Goal: Task Accomplishment & Management: Manage account settings

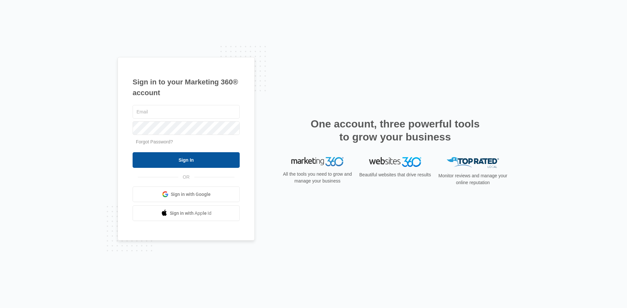
type input "[EMAIL_ADDRESS][DOMAIN_NAME]"
click at [176, 161] on input "Sign In" at bounding box center [186, 160] width 107 height 16
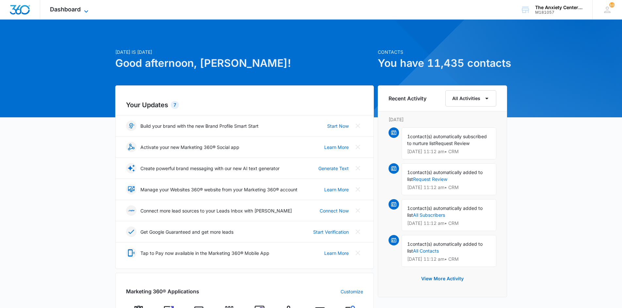
click at [84, 11] on icon at bounding box center [86, 12] width 8 height 8
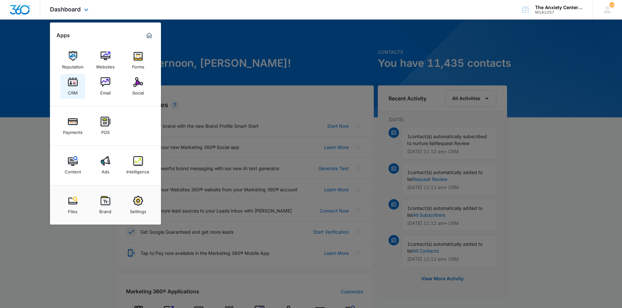
click at [75, 84] on img at bounding box center [73, 82] width 10 height 10
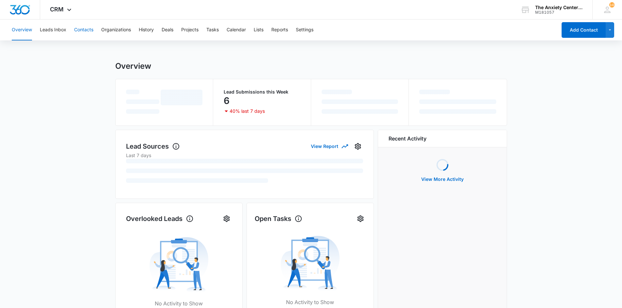
click at [83, 29] on button "Contacts" at bounding box center [83, 30] width 19 height 21
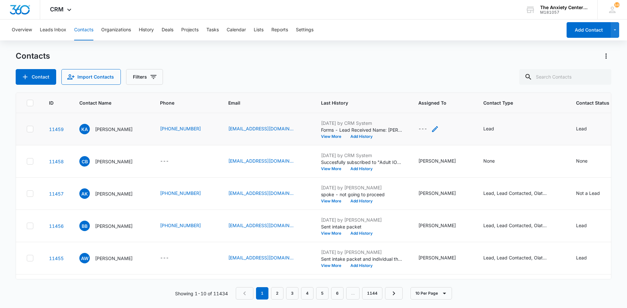
click at [439, 129] on icon "Assigned To - - Select to Edit Field" at bounding box center [435, 129] width 8 height 8
click at [441, 87] on div at bounding box center [430, 88] width 26 height 8
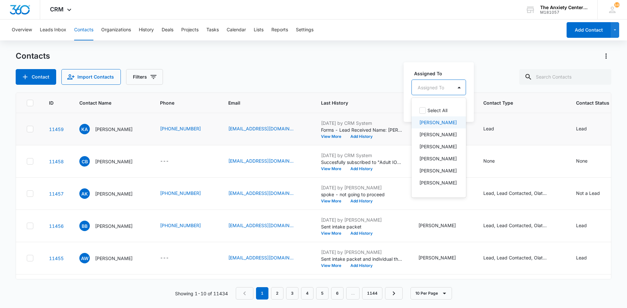
click at [440, 122] on p "[PERSON_NAME]" at bounding box center [438, 122] width 38 height 7
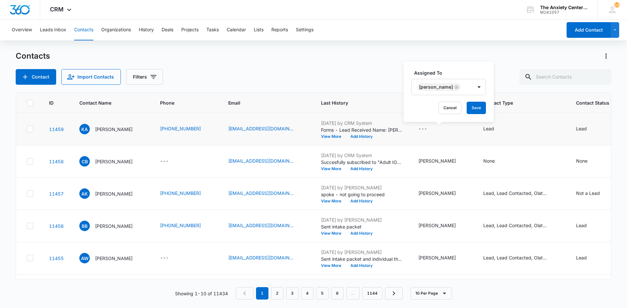
click at [452, 71] on label "Assigned To" at bounding box center [451, 73] width 74 height 7
click at [467, 110] on button "Save" at bounding box center [475, 108] width 19 height 12
click at [67, 8] on icon at bounding box center [69, 12] width 8 height 8
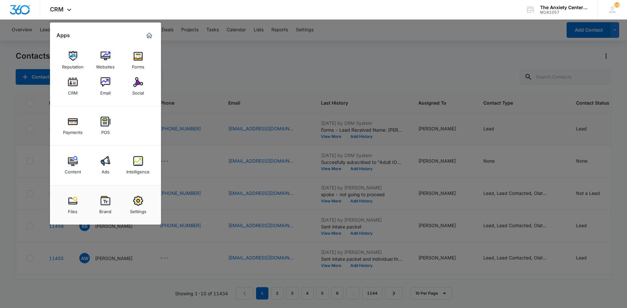
drag, startPoint x: 133, startPoint y: 156, endPoint x: 202, endPoint y: 70, distance: 110.5
click at [133, 156] on link "Intelligence" at bounding box center [138, 165] width 25 height 25
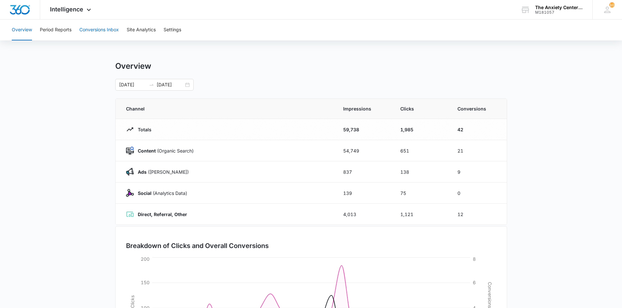
click at [103, 31] on button "Conversions Inbox" at bounding box center [98, 30] width 39 height 21
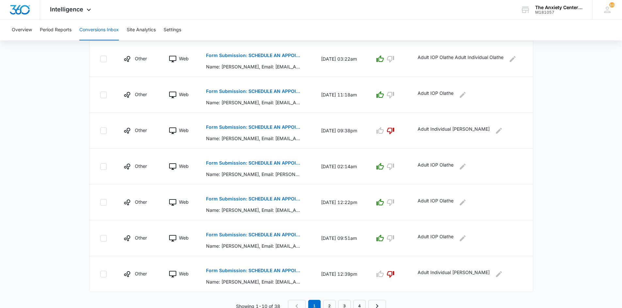
scroll to position [276, 0]
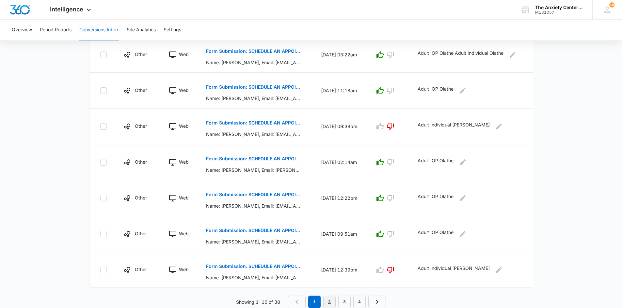
click at [327, 299] on link "2" at bounding box center [329, 302] width 12 height 12
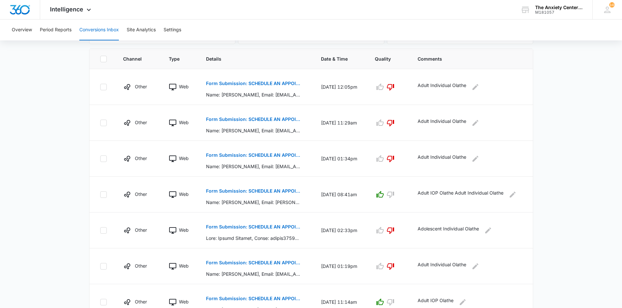
scroll to position [196, 0]
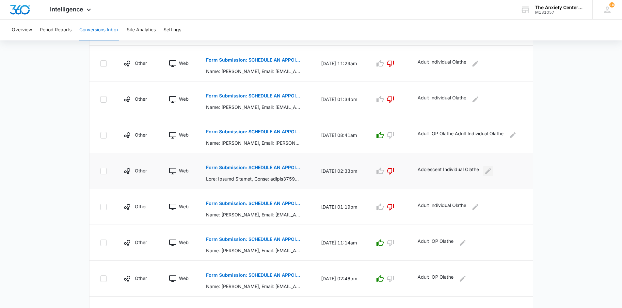
click at [492, 173] on icon "Edit Comments" at bounding box center [488, 171] width 8 height 8
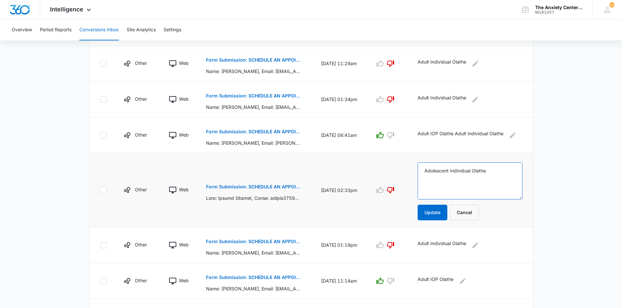
drag, startPoint x: 429, startPoint y: 172, endPoint x: 492, endPoint y: 173, distance: 63.0
click at [492, 173] on textarea "Adolescent Individual Olathe" at bounding box center [469, 181] width 105 height 37
click at [468, 211] on button "Cancel" at bounding box center [464, 213] width 29 height 16
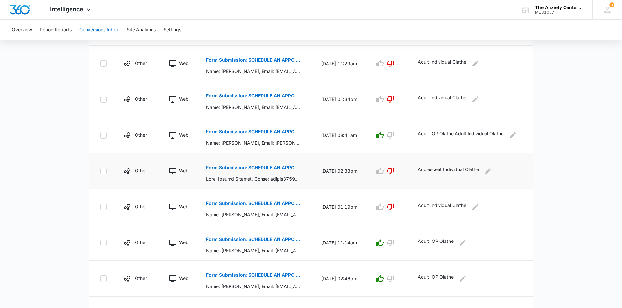
scroll to position [276, 0]
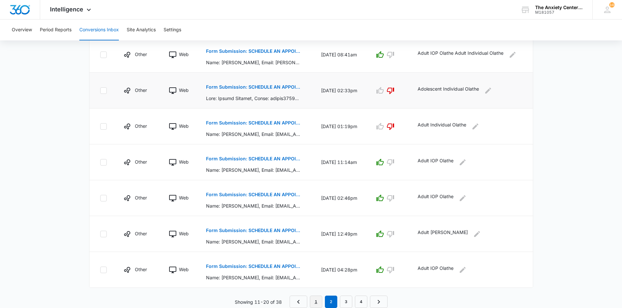
click at [312, 300] on link "1" at bounding box center [316, 302] width 12 height 12
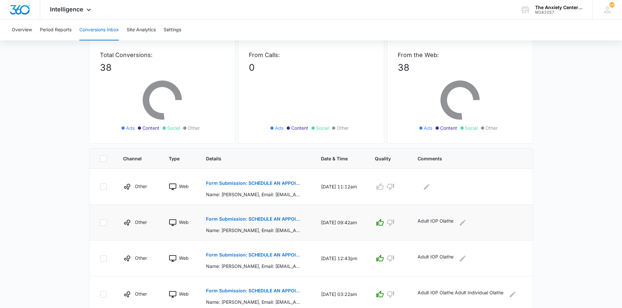
scroll to position [98, 0]
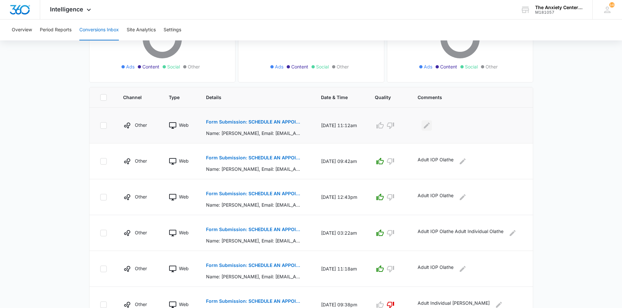
click at [432, 126] on button "Edit Comments" at bounding box center [426, 125] width 10 height 10
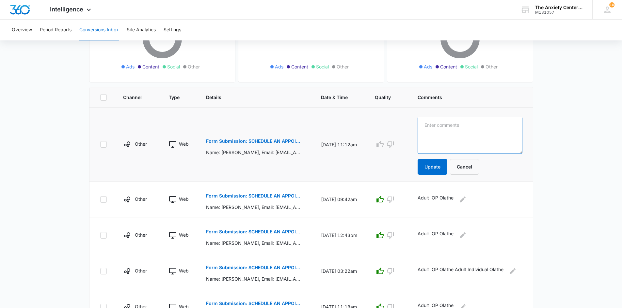
paste textarea "Adolescent Individual Olathe"
type textarea "Adolescent Individual Olathe"
click at [439, 165] on button "Update" at bounding box center [432, 167] width 30 height 16
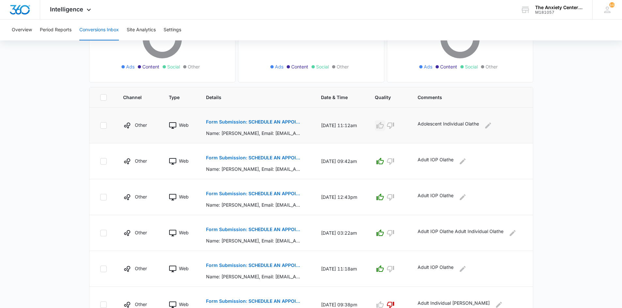
click at [384, 125] on icon "button" at bounding box center [380, 126] width 8 height 8
